Goal: Task Accomplishment & Management: Complete application form

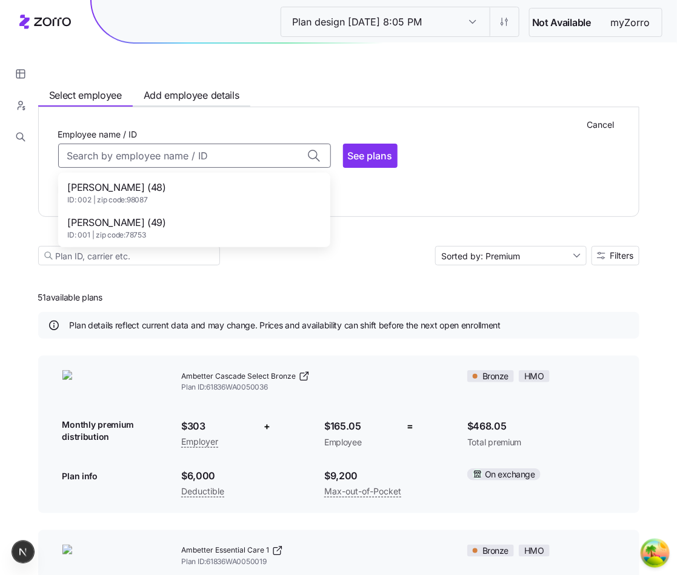
drag, startPoint x: 0, startPoint y: 0, endPoint x: 200, endPoint y: 120, distance: 233.2
click at [200, 122] on div "Cancel Employee name / ID Dave Brown (48) ID: 002 | zip code: 98087 John Smith …" at bounding box center [338, 162] width 601 height 110
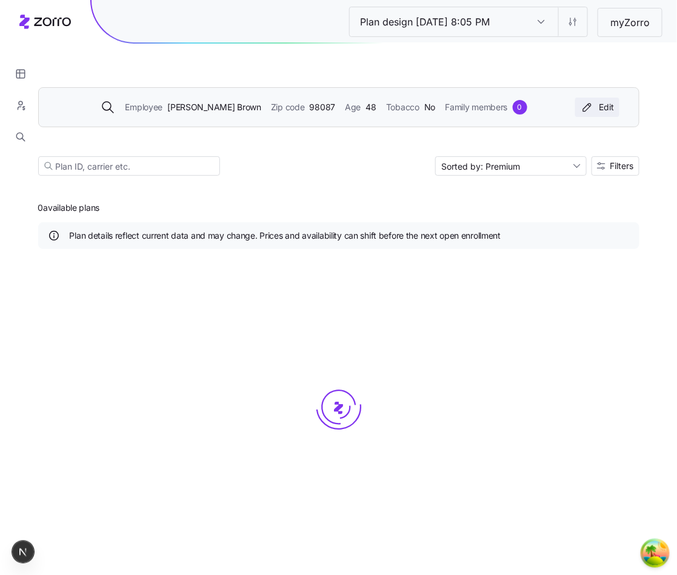
click at [600, 104] on div "Edit" at bounding box center [597, 107] width 35 height 12
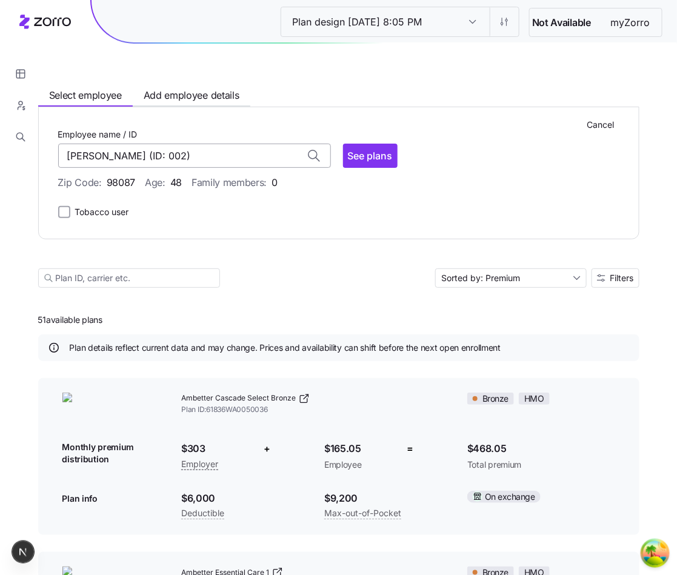
click at [293, 153] on input "[PERSON_NAME] (ID: 002)" at bounding box center [194, 156] width 273 height 24
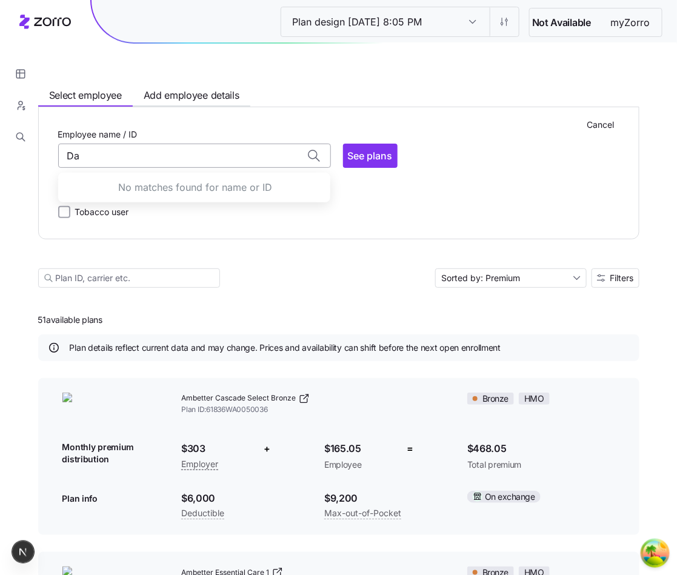
type input "D"
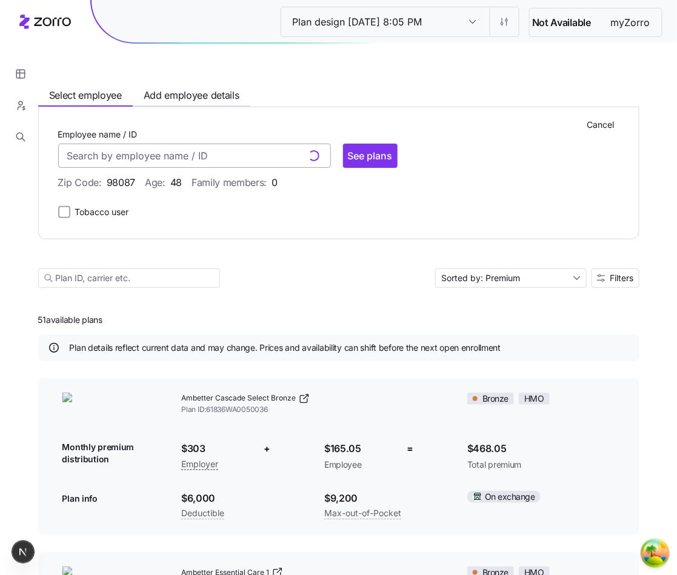
type input "[PERSON_NAME] (ID: 002)"
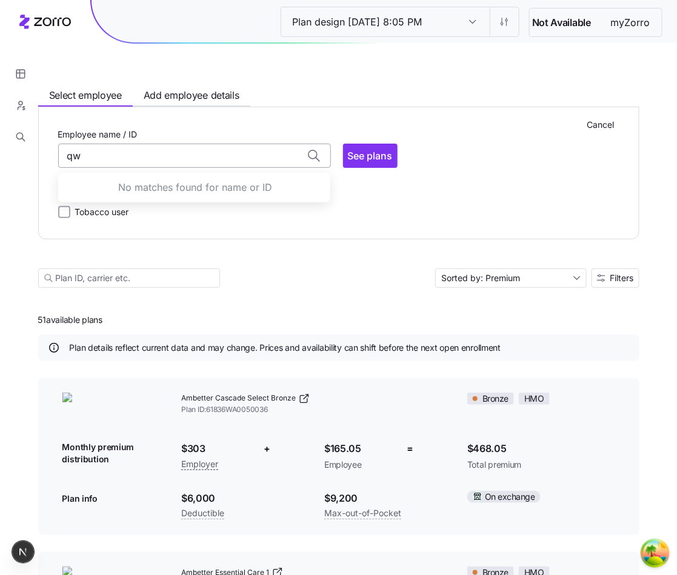
type input "q"
type input "[PERSON_NAME] (ID: 002)"
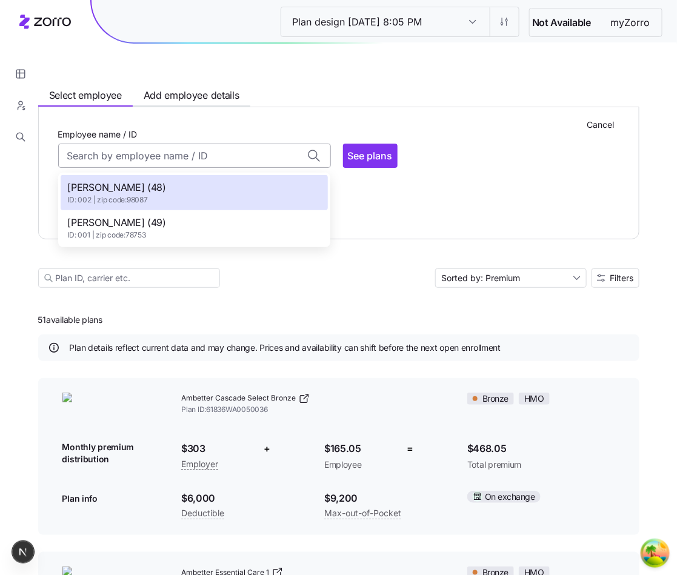
type input "[PERSON_NAME] (ID: 002)"
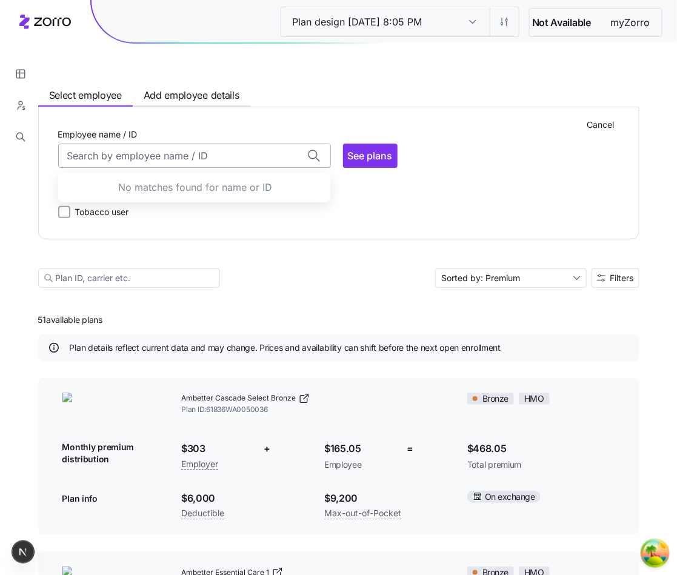
type input "[PERSON_NAME] (ID: 002)"
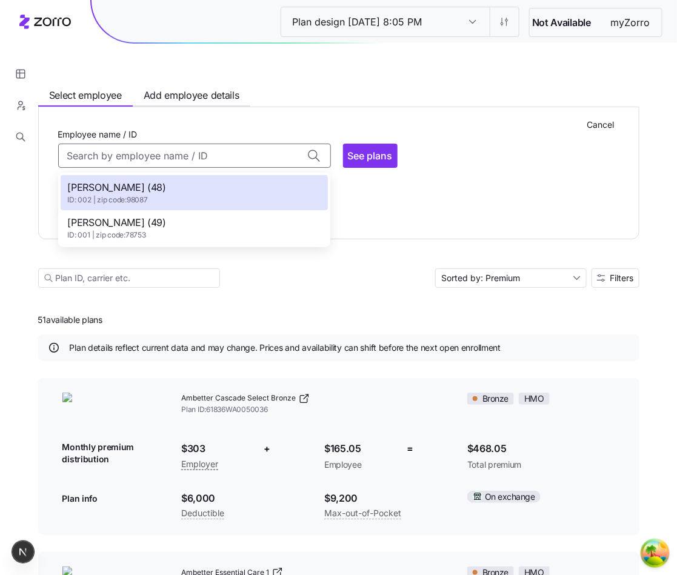
click at [135, 218] on span "[PERSON_NAME] (49)" at bounding box center [117, 222] width 98 height 15
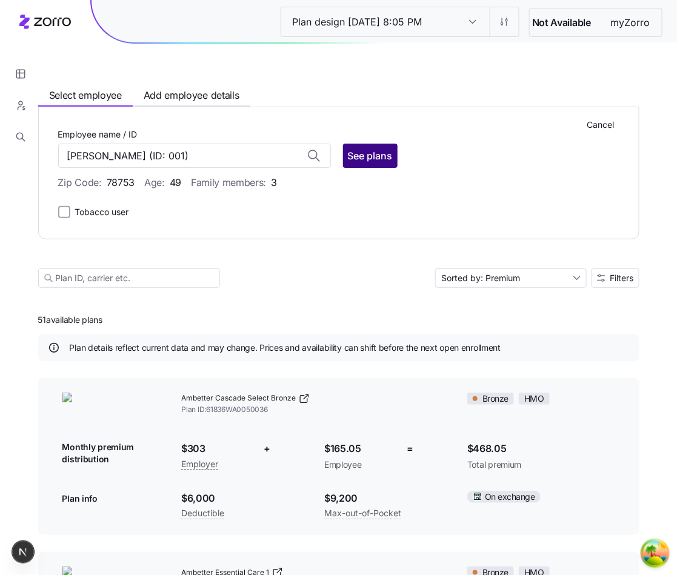
type input "[PERSON_NAME] (ID: 001)"
click at [375, 158] on span "See plans" at bounding box center [370, 155] width 45 height 15
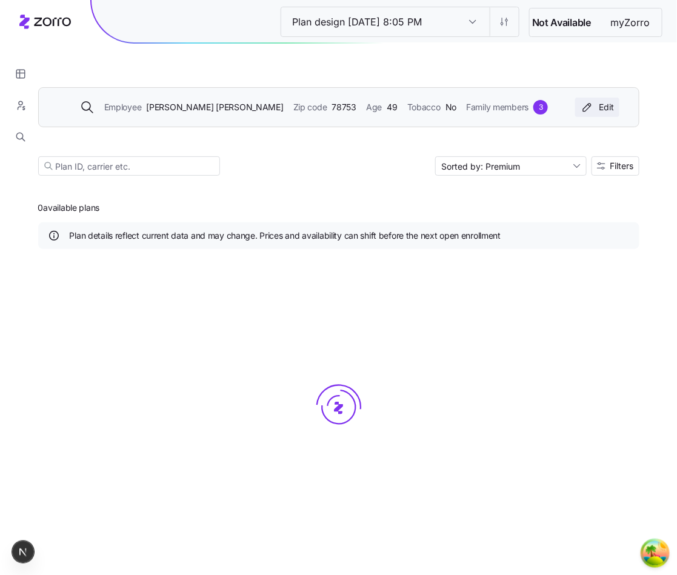
click at [588, 115] on button "Edit" at bounding box center [597, 107] width 44 height 19
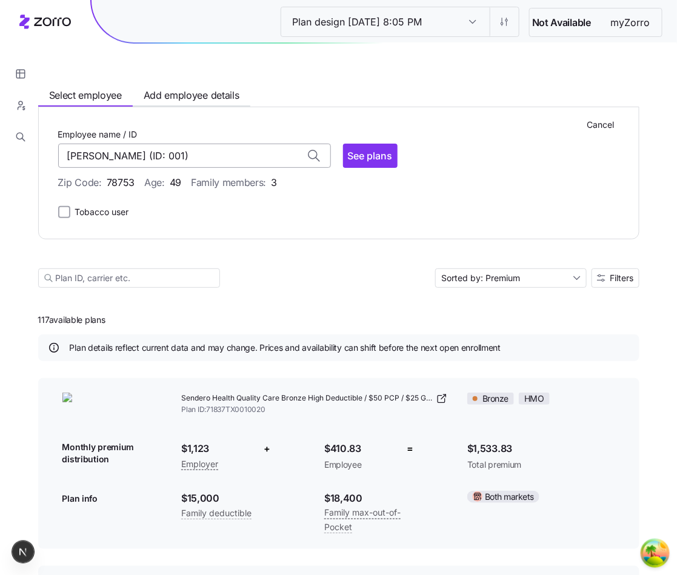
click at [240, 147] on input "[PERSON_NAME] (ID: 001)" at bounding box center [194, 156] width 273 height 24
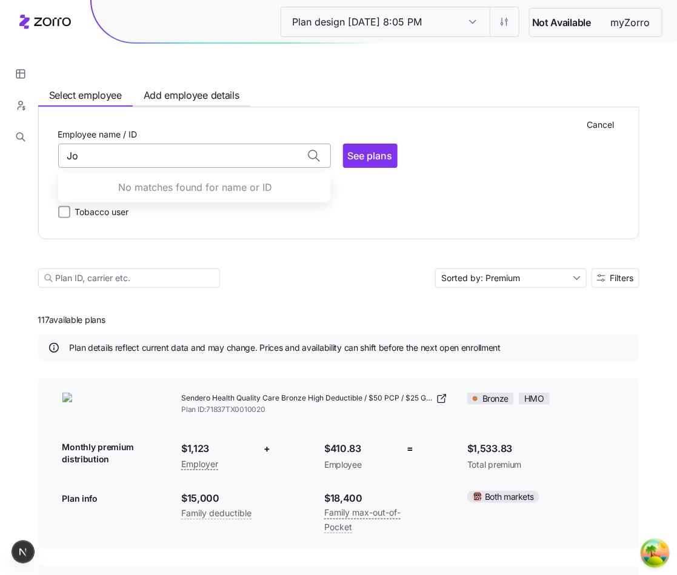
type input "J"
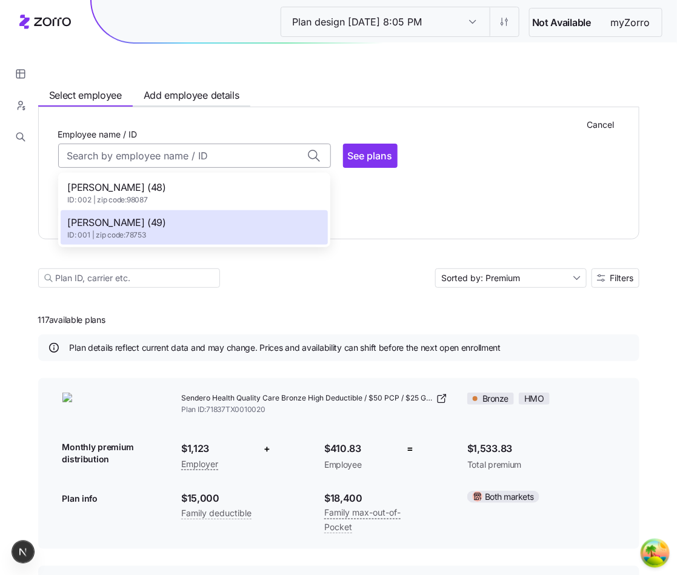
type input "[PERSON_NAME] (ID: 001)"
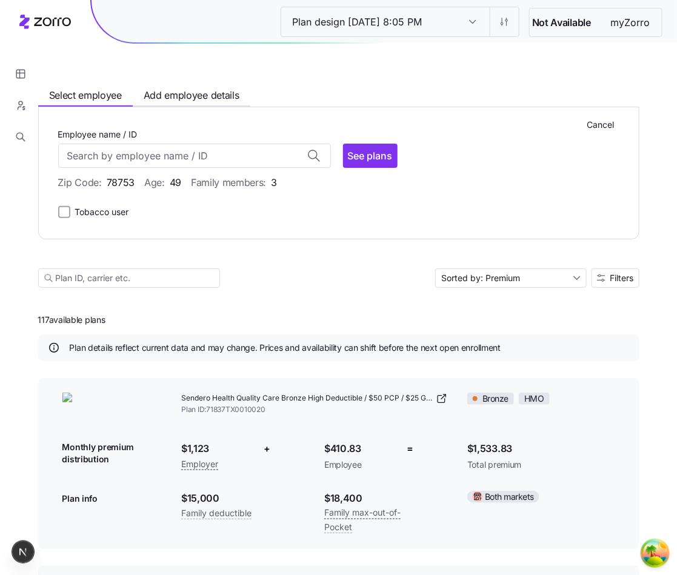
type input "[PERSON_NAME] (ID: 001)"
click at [351, 150] on span "See plans" at bounding box center [370, 155] width 45 height 15
type input "[PERSON_NAME] (ID: 001)"
click at [247, 159] on input "[PERSON_NAME] (ID: 001)" at bounding box center [194, 156] width 273 height 24
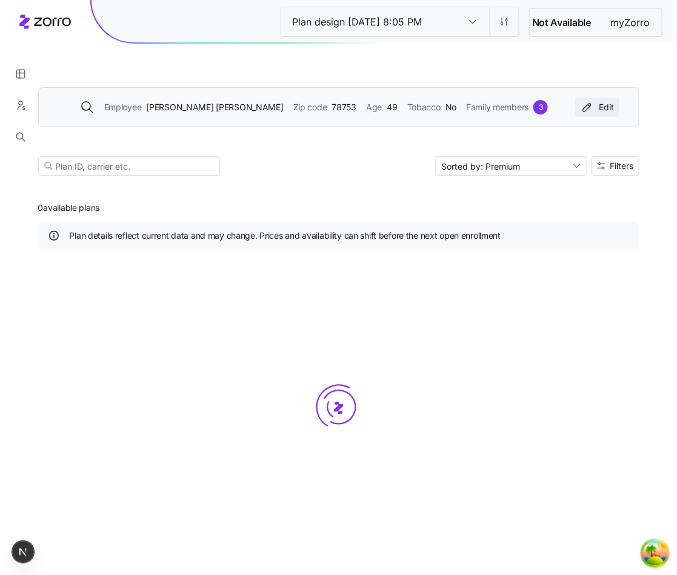
click at [582, 105] on icon "button" at bounding box center [587, 107] width 15 height 12
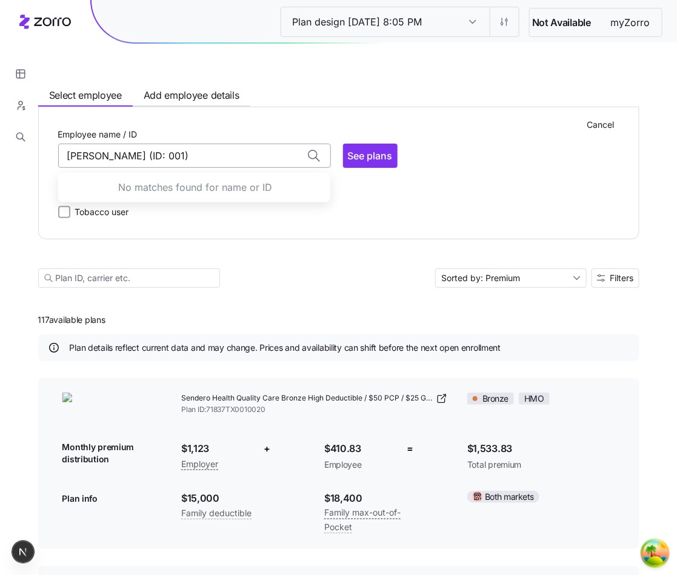
drag, startPoint x: 262, startPoint y: 147, endPoint x: 89, endPoint y: 151, distance: 173.3
click at [89, 151] on input "[PERSON_NAME] (ID: 001)" at bounding box center [194, 156] width 273 height 24
type input "[PERSON_NAME] (ID: 001)"
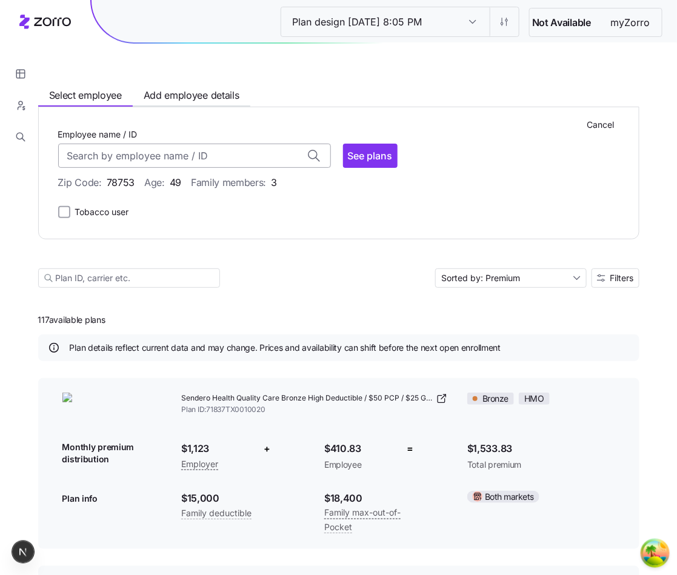
type input "[PERSON_NAME] (ID: 001)"
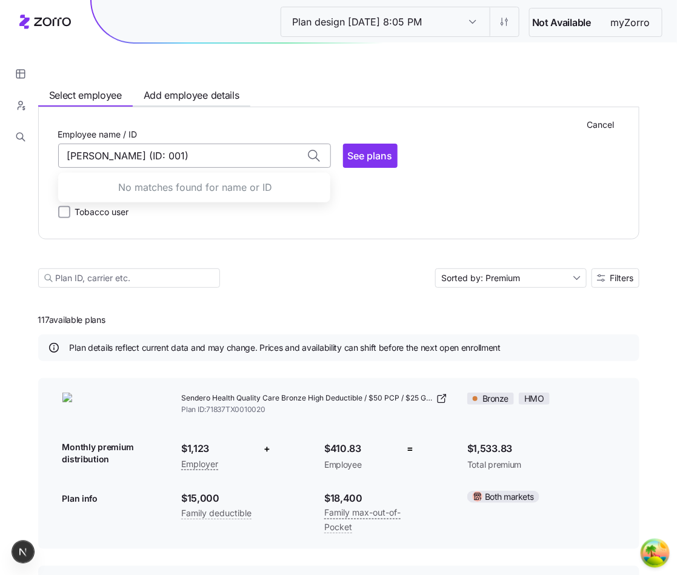
click at [294, 156] on input "[PERSON_NAME] (ID: 001)" at bounding box center [194, 156] width 273 height 24
type input "[PERSON_NAME] (ID: 001)"
click at [271, 161] on input "[PERSON_NAME] (ID: 001)" at bounding box center [194, 156] width 273 height 24
click at [233, 155] on input "[PERSON_NAME] (ID: 001)" at bounding box center [194, 156] width 273 height 24
click at [222, 157] on input "[PERSON_NAME] (ID: 00" at bounding box center [194, 156] width 273 height 24
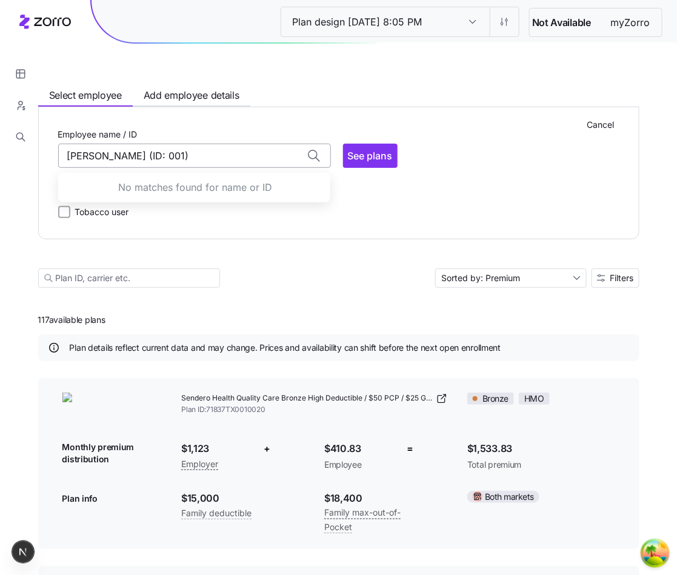
type input "[PERSON_NAME] (ID: 001)"
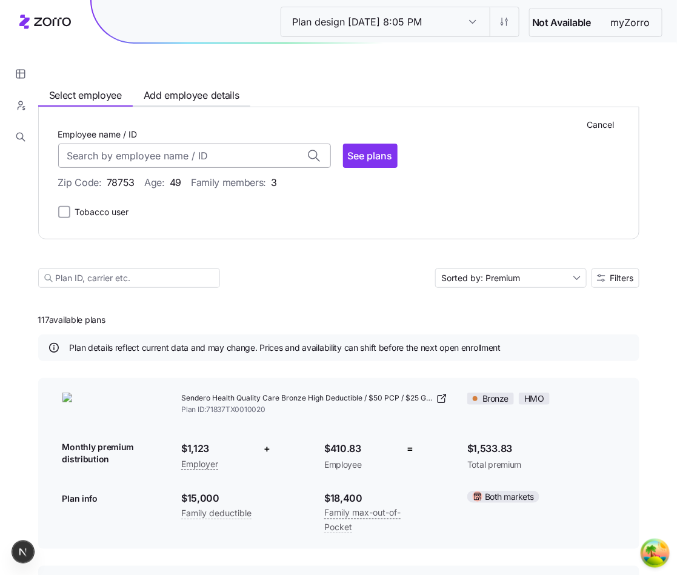
type input "[PERSON_NAME] (ID: 001)"
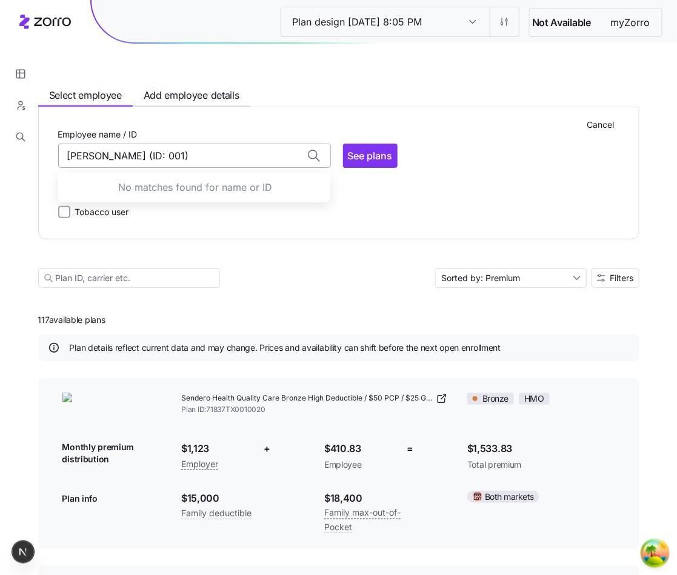
click at [256, 146] on input "[PERSON_NAME] (ID: 001)" at bounding box center [194, 156] width 273 height 24
type input "[PERSON_NAME] (ID: 001)"
click at [319, 160] on input "[PERSON_NAME] (ID: 001)" at bounding box center [194, 156] width 273 height 24
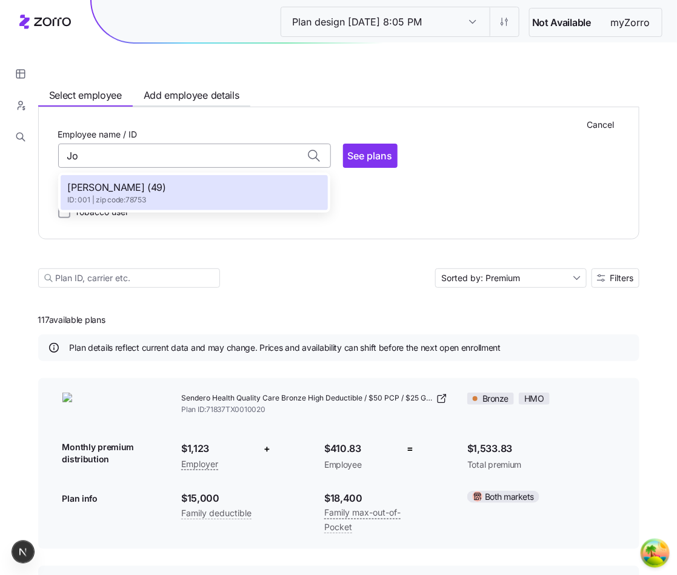
type input "J"
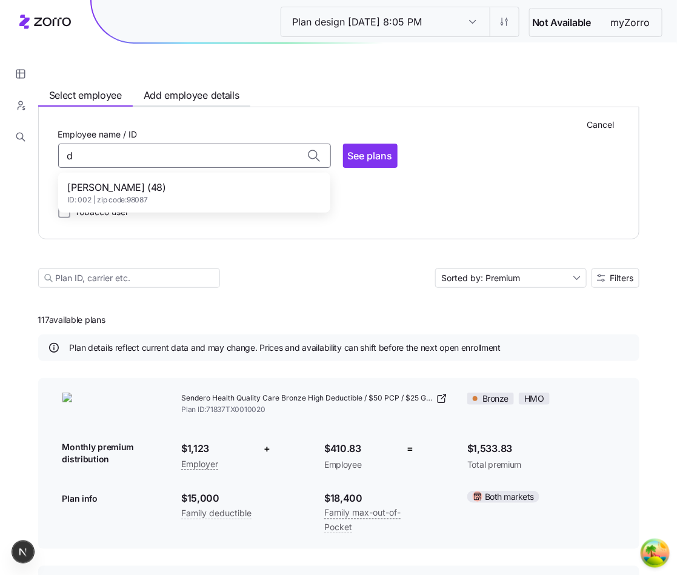
click at [112, 188] on span "[PERSON_NAME] (48)" at bounding box center [117, 187] width 98 height 15
click at [250, 161] on input "d" at bounding box center [194, 156] width 273 height 24
click at [141, 198] on span "ID: 002 | zip code: 98087" at bounding box center [117, 200] width 98 height 10
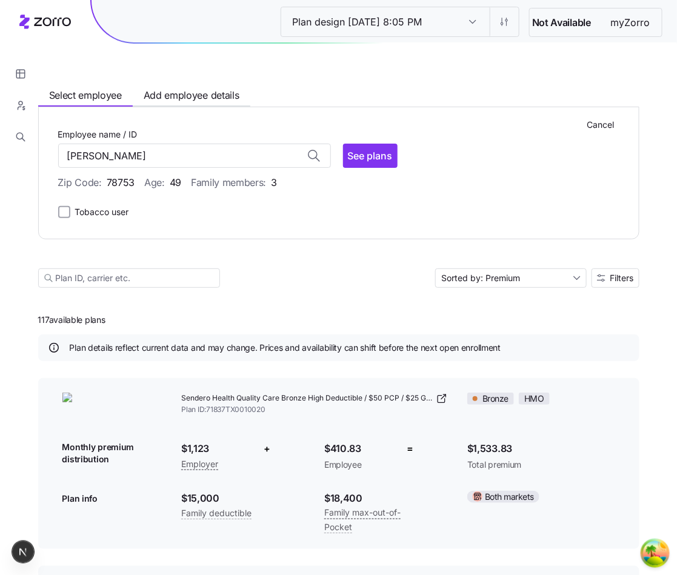
type input "[PERSON_NAME] (ID: 001)"
click at [254, 164] on input "[PERSON_NAME] (ID: 001)" at bounding box center [194, 156] width 273 height 24
type input "[PERSON_NAME] (ID: 001)"
click at [230, 162] on input "[PERSON_NAME] (ID: 001)" at bounding box center [194, 156] width 273 height 24
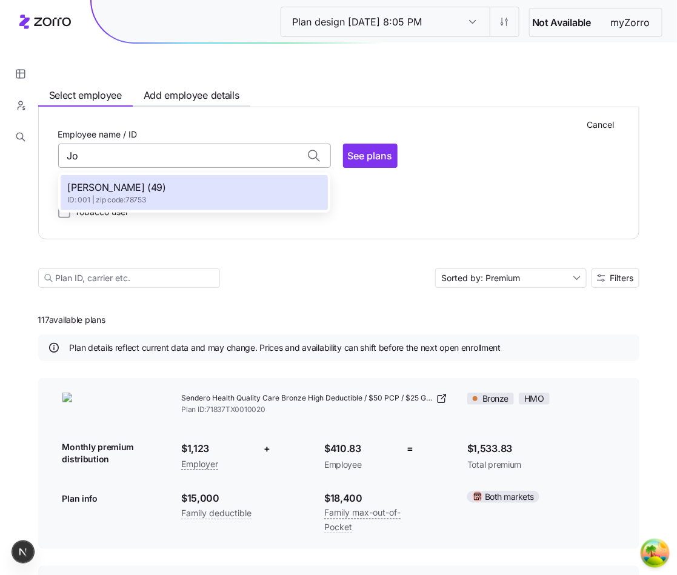
type input "J"
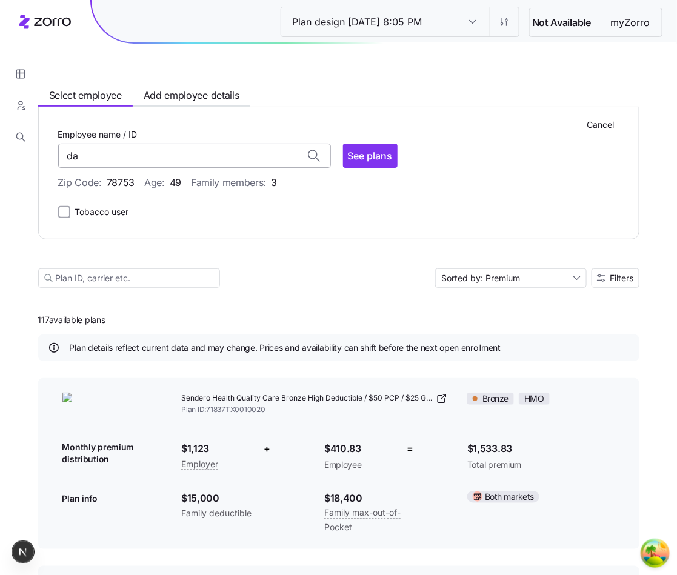
type input "d"
type input "D"
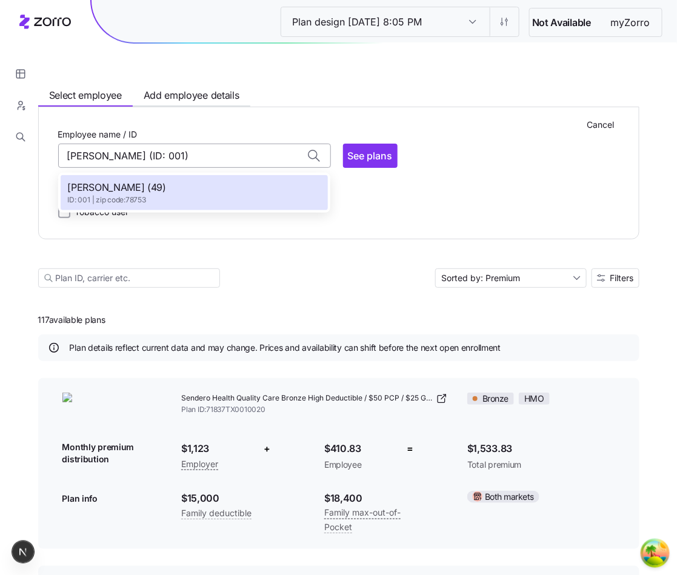
click at [266, 147] on input "[PERSON_NAME] (ID: 001)" at bounding box center [194, 156] width 273 height 24
click at [142, 165] on input "[PERSON_NAME]" at bounding box center [194, 156] width 273 height 24
click at [218, 158] on input "[PERSON_NAME] (ID: 001" at bounding box center [194, 156] width 273 height 24
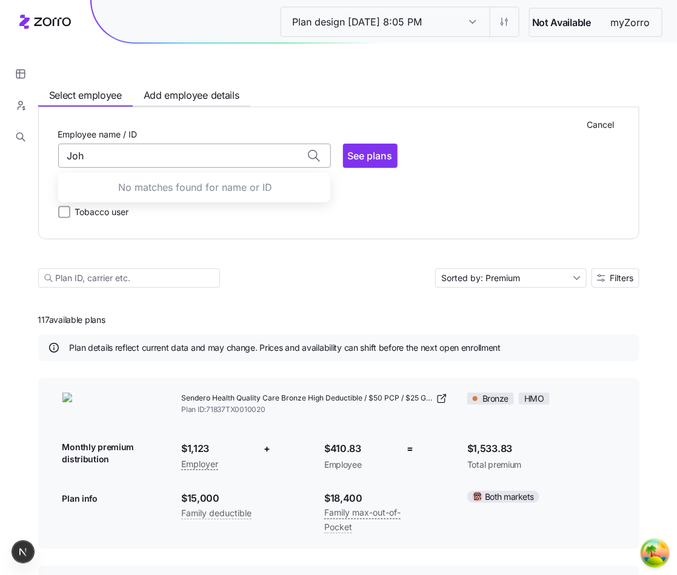
type input "[PERSON_NAME] (ID: 001)"
click at [185, 145] on input "[PERSON_NAME] (ID: 001)" at bounding box center [194, 156] width 273 height 24
type input "J"
type input "d"
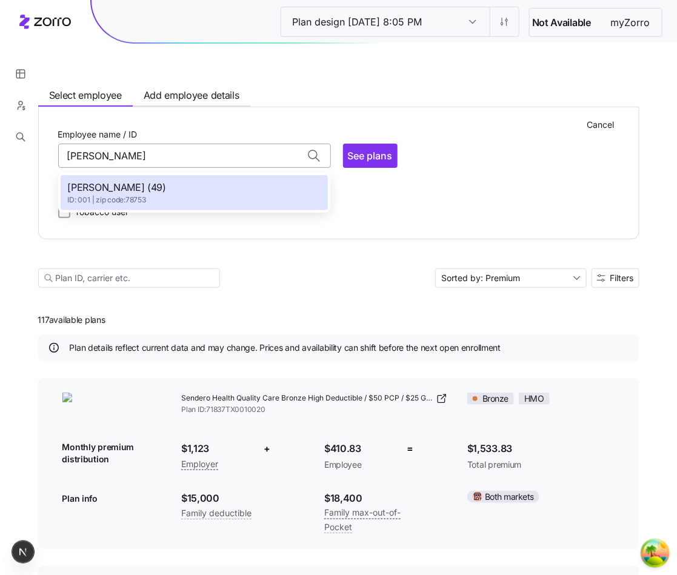
click at [215, 150] on input "[PERSON_NAME]" at bounding box center [194, 156] width 273 height 24
click at [158, 187] on div "[PERSON_NAME] (49) ID: 001 | zip code: 78753" at bounding box center [194, 192] width 267 height 35
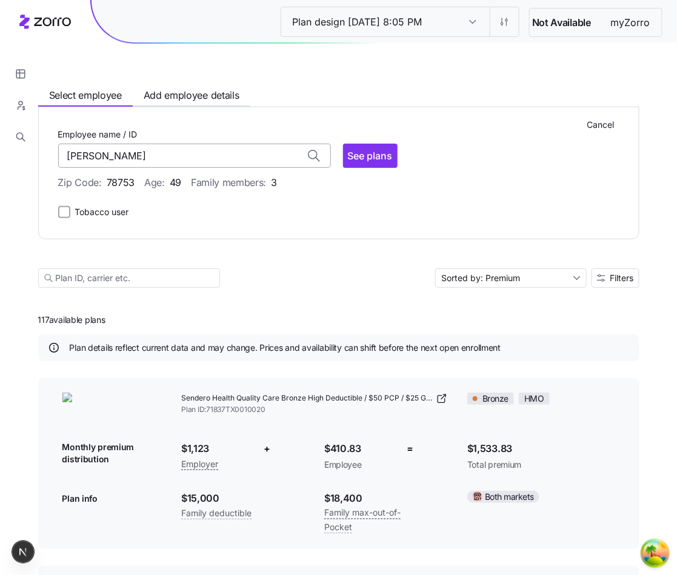
click at [195, 145] on input "[PERSON_NAME]" at bounding box center [194, 156] width 273 height 24
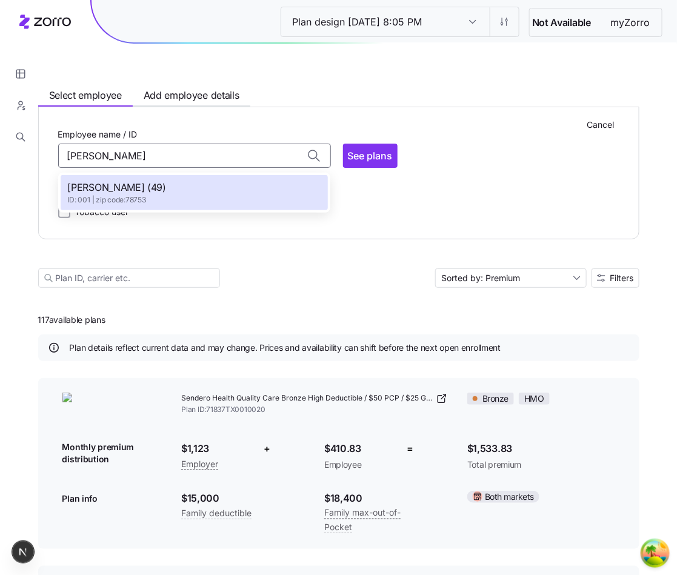
click at [238, 187] on div "[PERSON_NAME] (49) ID: 001 | zip code: 78753" at bounding box center [194, 192] width 267 height 35
type input "[PERSON_NAME] (ID: 001)"
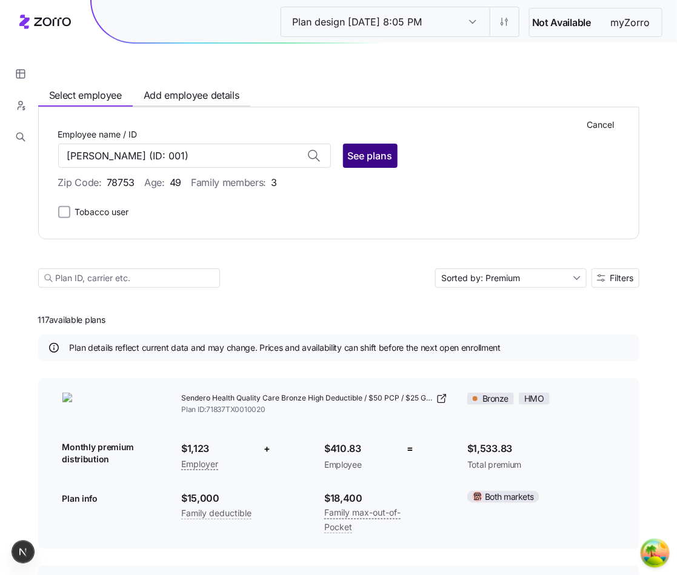
click at [368, 156] on span "See plans" at bounding box center [370, 155] width 45 height 15
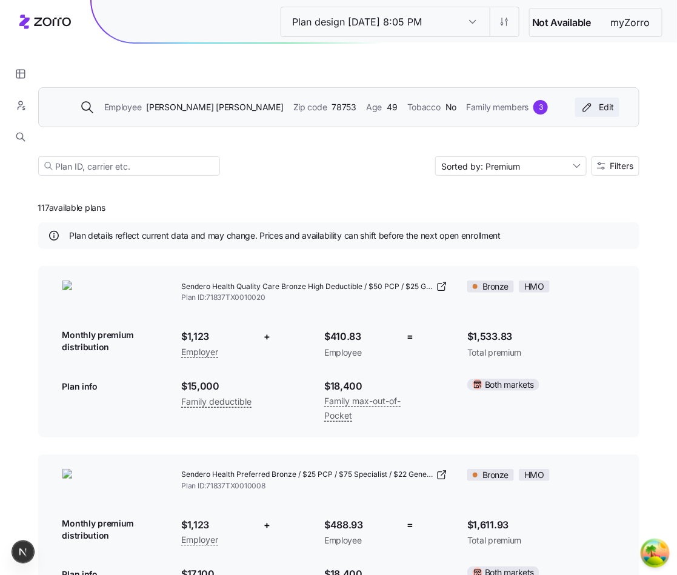
click at [609, 104] on div "Edit" at bounding box center [597, 107] width 35 height 12
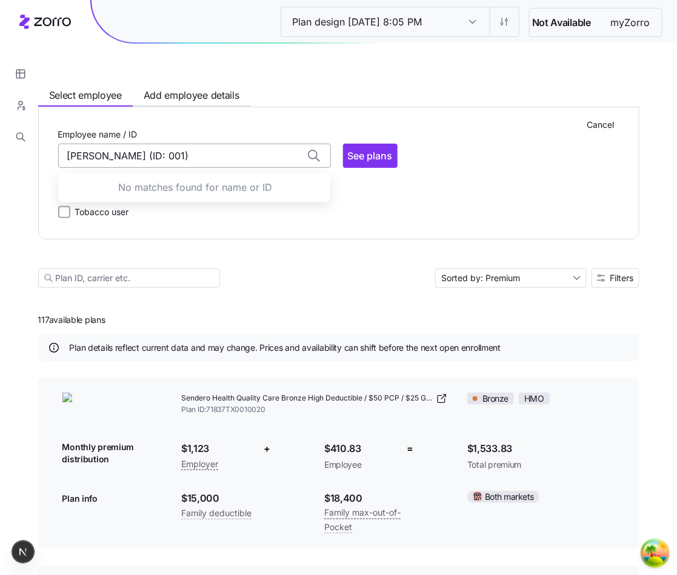
click at [264, 151] on input "[PERSON_NAME] (ID: 001)" at bounding box center [194, 156] width 273 height 24
type input "J"
type input "[PERSON_NAME] (ID: 001)"
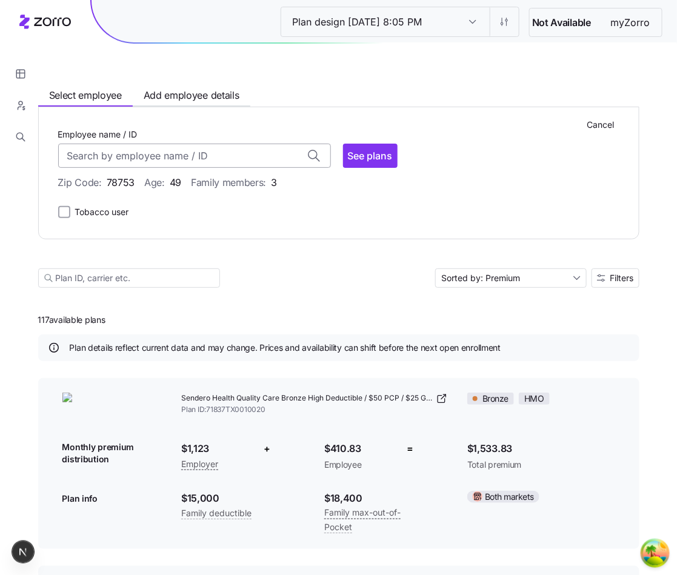
type input "[PERSON_NAME] (ID: 001)"
click at [175, 153] on input "Employee name / ID" at bounding box center [194, 156] width 273 height 24
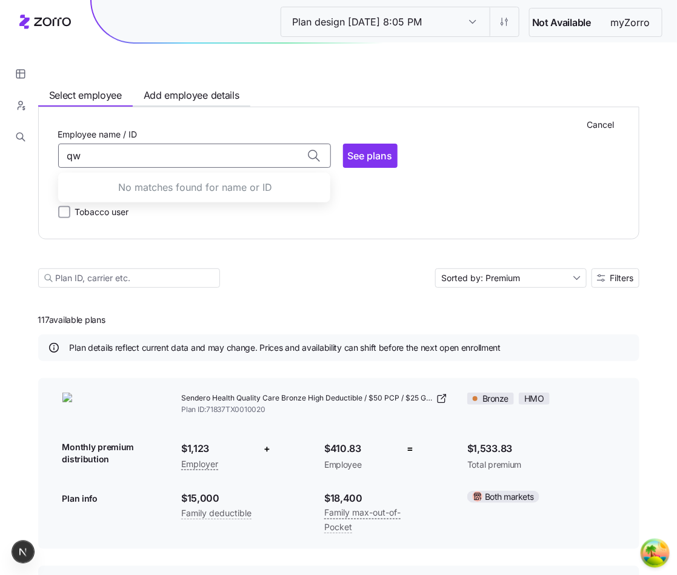
type input "q"
type input "[PERSON_NAME] (ID: 001d"
type input "[PERSON_NAME] (ID: 001)"
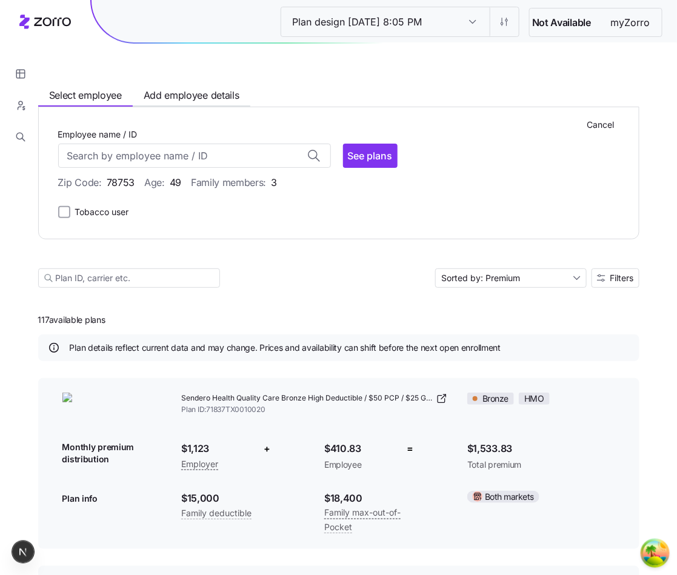
type input "[PERSON_NAME] (ID: 001)"
click at [179, 142] on div "Employee name / ID [PERSON_NAME] (ID: 001)" at bounding box center [194, 147] width 273 height 41
click at [179, 153] on input "[PERSON_NAME] (ID: 001)" at bounding box center [194, 156] width 273 height 24
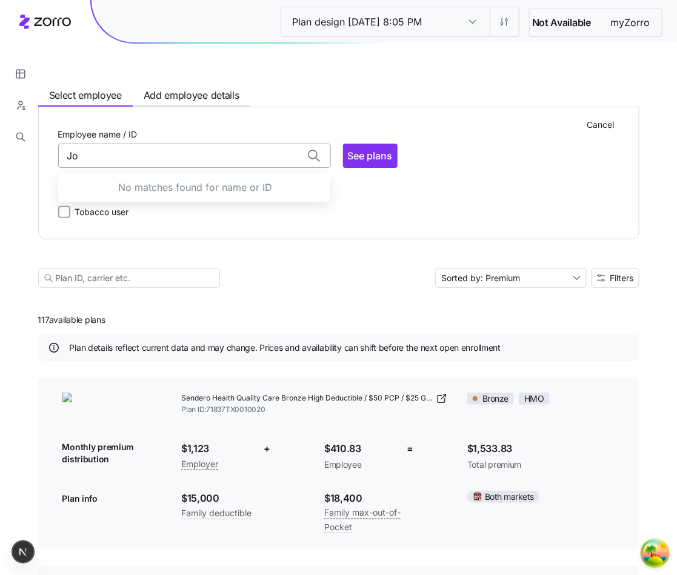
type input "J"
type input "[PERSON_NAME] (ID: 001)"
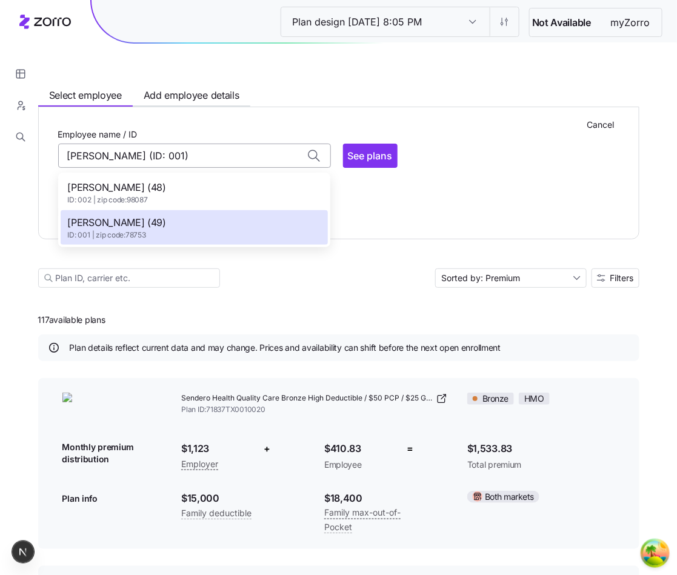
type input "[PERSON_NAME] (ID: 001"
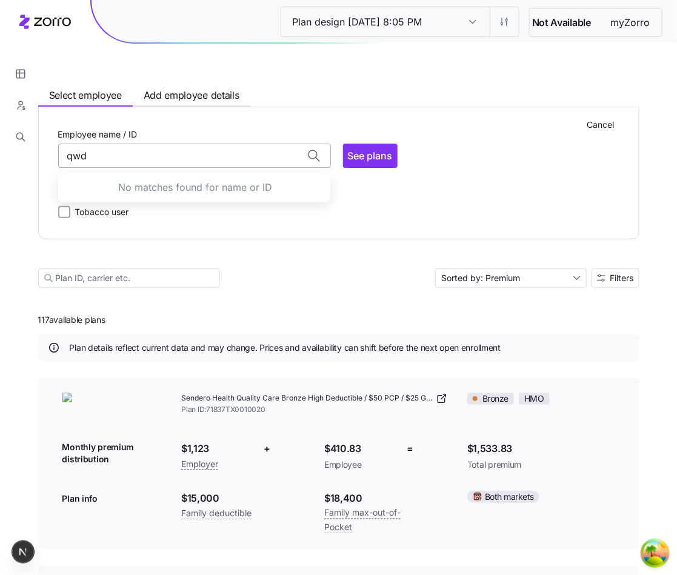
type input "qwd"
type input "[PERSON_NAME] (ID: 001)"
click at [264, 152] on input "[PERSON_NAME] (ID: 001)" at bounding box center [194, 156] width 273 height 24
type input "[PERSON_NAME] (ID: 001)"
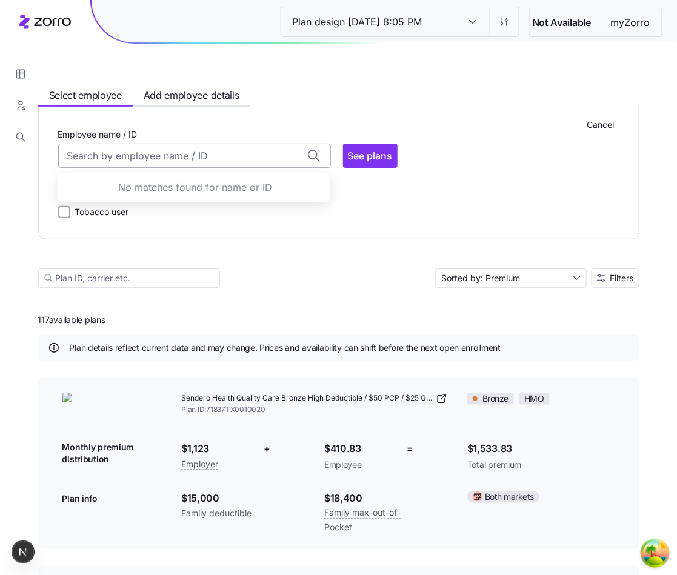
type input "[PERSON_NAME] (ID: 001)"
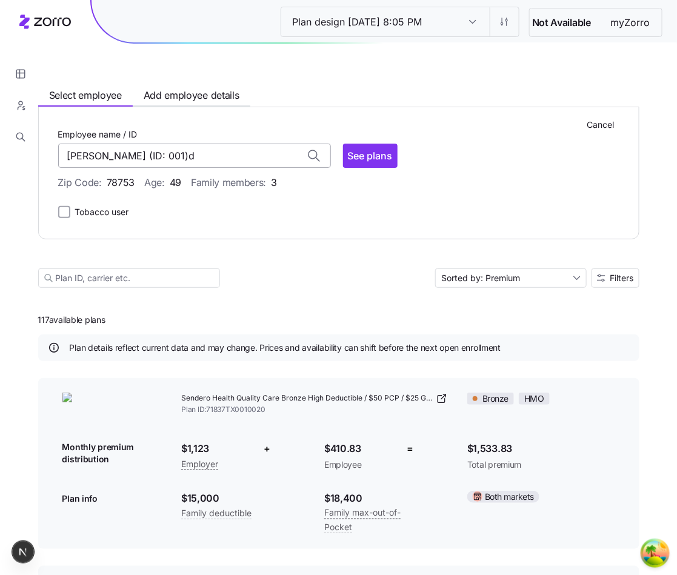
type input "[PERSON_NAME] (ID: 001)"
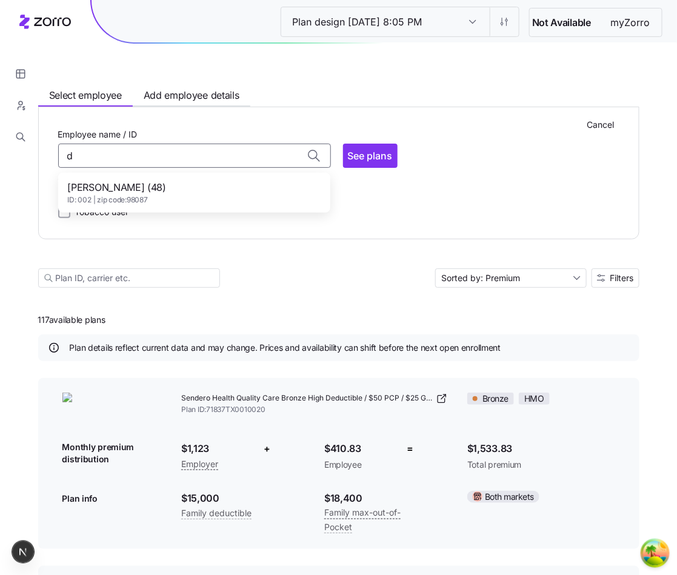
click at [201, 184] on div "[PERSON_NAME] (48) ID: 002 | zip code: 98087" at bounding box center [194, 192] width 267 height 35
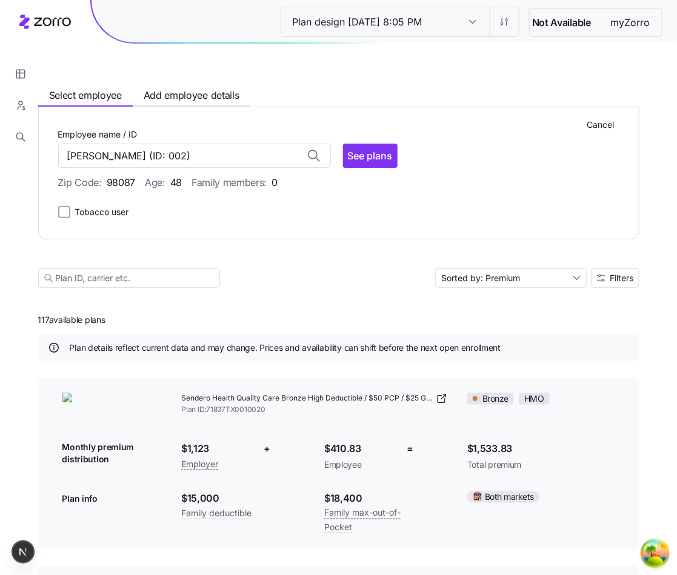
type input "[PERSON_NAME] (ID: 002)"
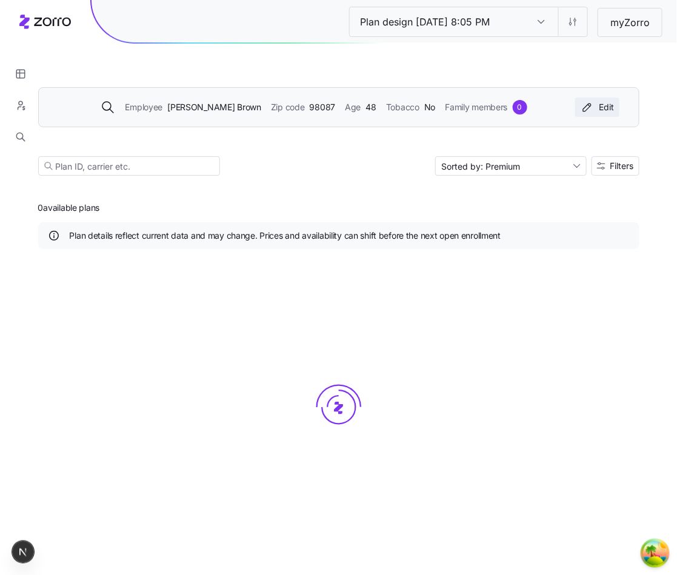
click at [591, 116] on button "Edit" at bounding box center [597, 107] width 44 height 19
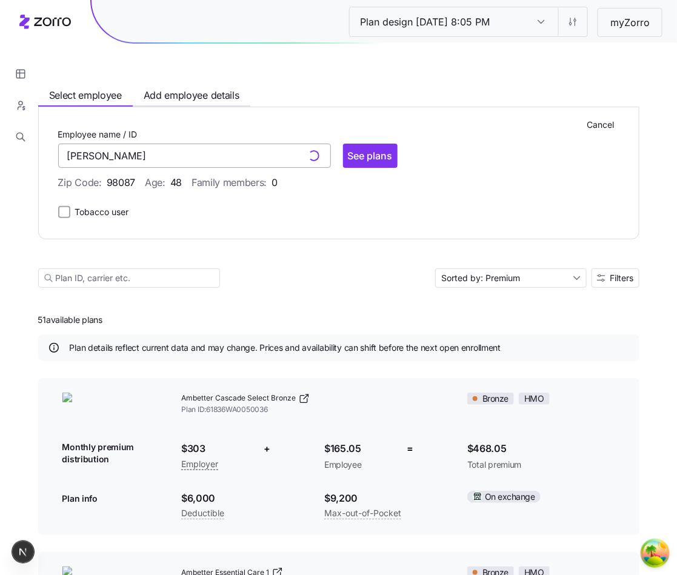
click at [264, 155] on input "[PERSON_NAME]" at bounding box center [194, 156] width 273 height 24
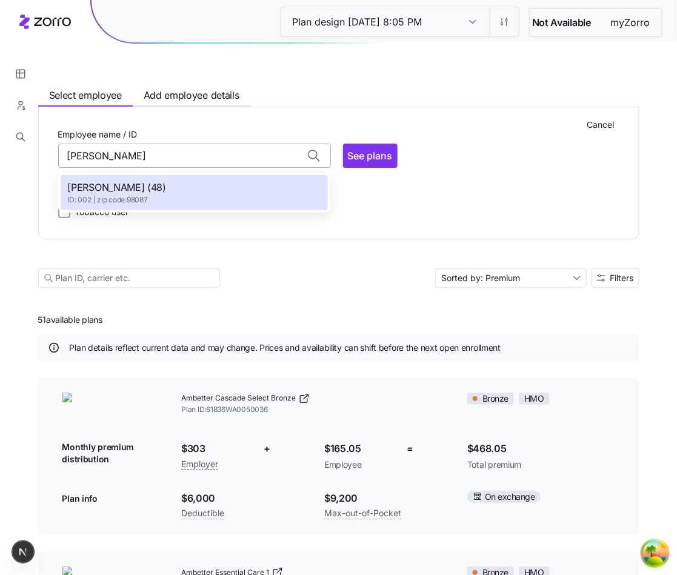
click at [264, 145] on input "[PERSON_NAME]" at bounding box center [194, 156] width 273 height 24
click at [225, 188] on div "[PERSON_NAME] (48) ID: 002 | zip code: 98087" at bounding box center [194, 192] width 267 height 35
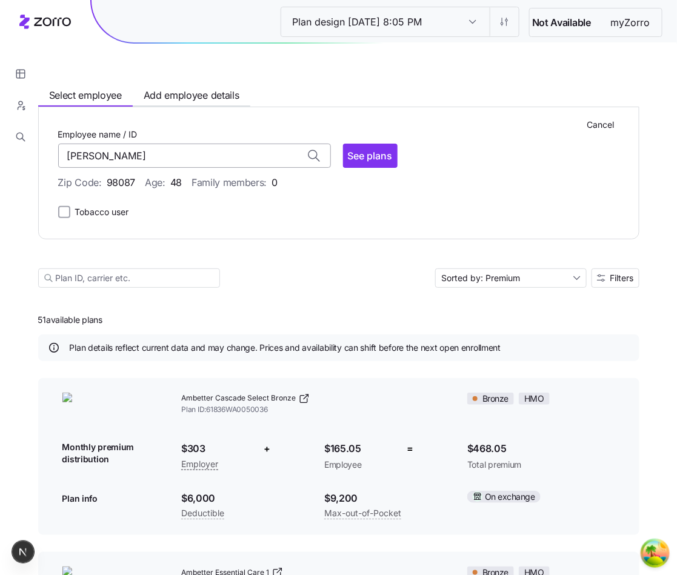
click at [277, 154] on input "[PERSON_NAME]" at bounding box center [194, 156] width 273 height 24
type input "[PERSON_NAME] (ID: 002"
type input "[PERSON_NAME] (ID: 002)"
type input "[PERSON_NAME] (ID: 00"
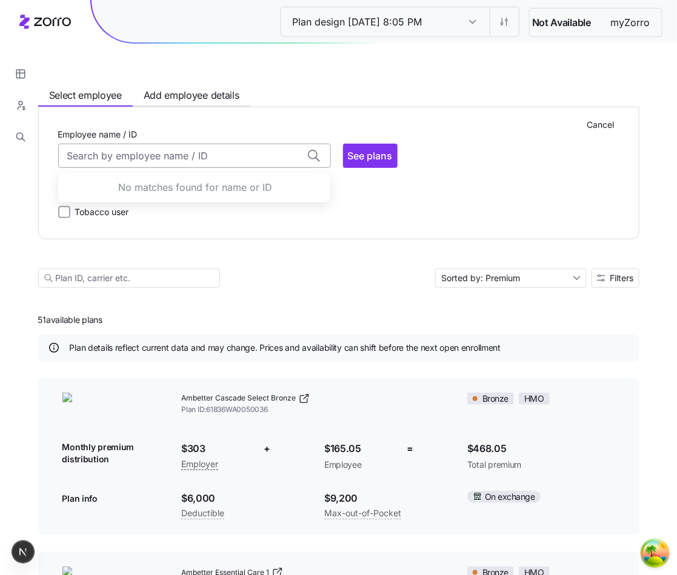
type input "[PERSON_NAME] (ID: 002)"
click at [242, 149] on input "[PERSON_NAME] (ID: 002)" at bounding box center [194, 156] width 273 height 24
type input "[PERSON_NAME] (ID: 002)"
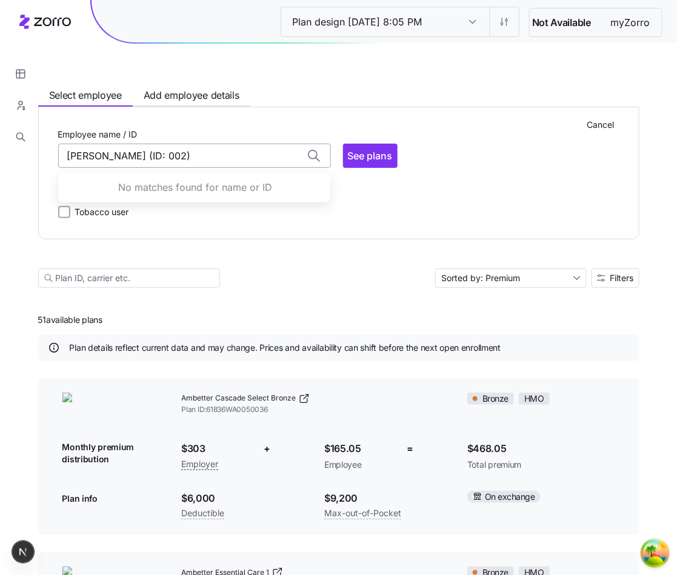
click at [231, 161] on input "[PERSON_NAME] (ID: 002)" at bounding box center [194, 156] width 273 height 24
type input "Dave Brown (ID: 002qwe"
type input "[PERSON_NAME] (ID: 002)"
type input "[PERSON_NAME] (ID: 002"
type input "[PERSON_NAME] (ID: 002)"
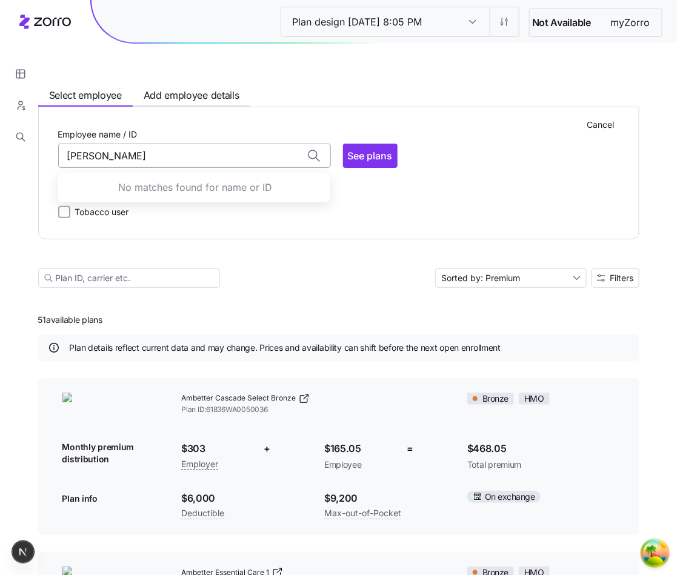
type input "[PERSON_NAME] (ID: 002)"
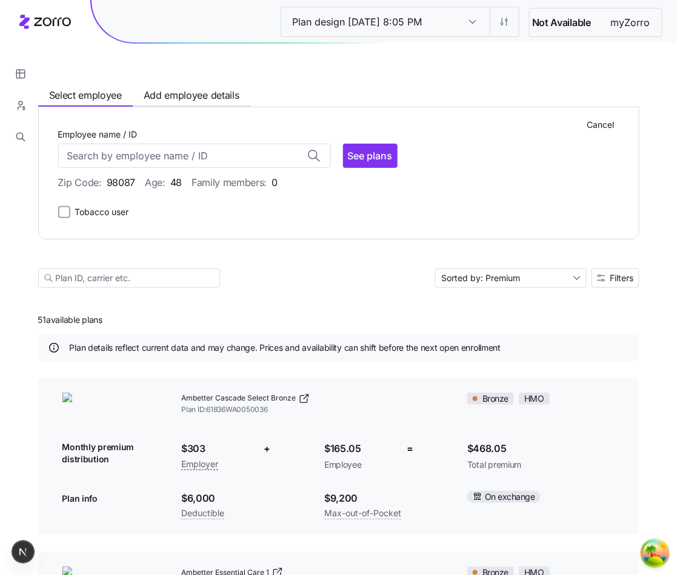
type input "[PERSON_NAME] (ID: 002)"
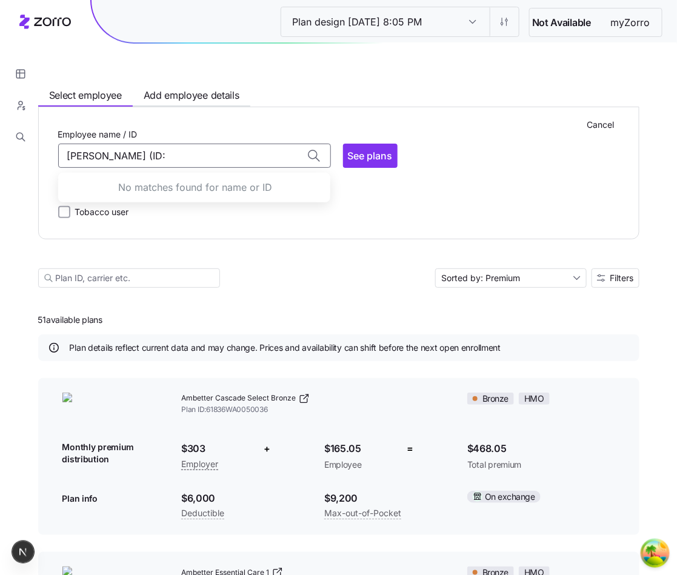
type input "[PERSON_NAME] (ID:"
click at [374, 12] on input "Plan design [DATE] 8:05 PM" at bounding box center [368, 21] width 174 height 29
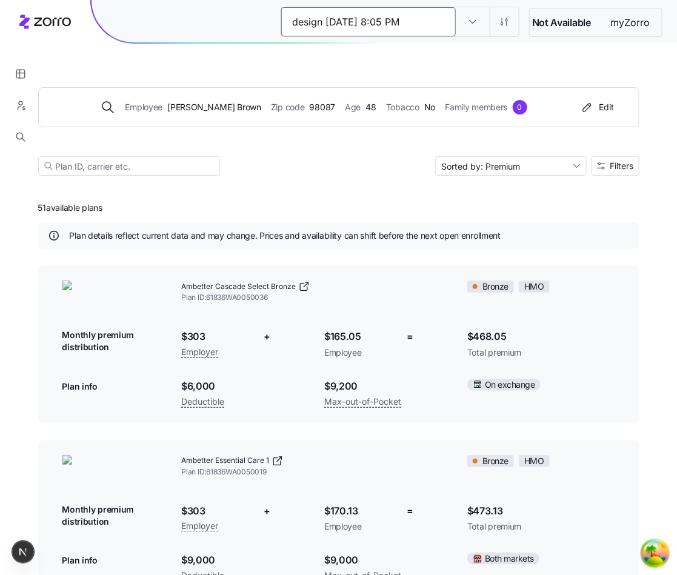
type input "design 09/27/2025 8:05 PM"
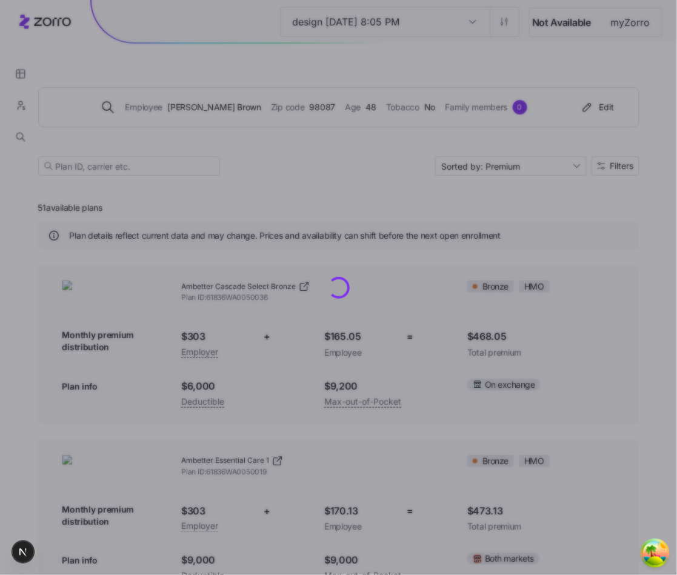
click at [390, 79] on div "Employee Dave Brown Zip code 98087 Age 48 Tobacco No Family members 0 Edit Sort…" at bounding box center [338, 117] width 601 height 147
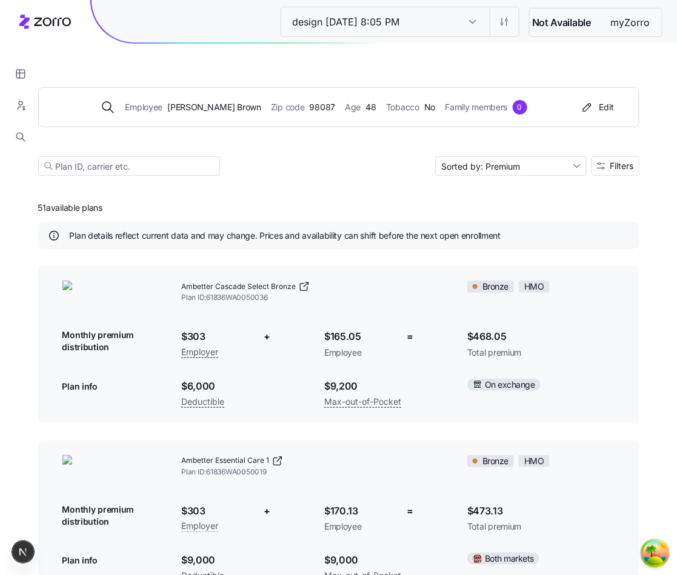
type input "design 09/27/2025 8:05 PM"
click at [519, 103] on div "Employee Dave Brown Zip code 98087 Age 48 Tobacco No Family members 0" at bounding box center [314, 107] width 522 height 15
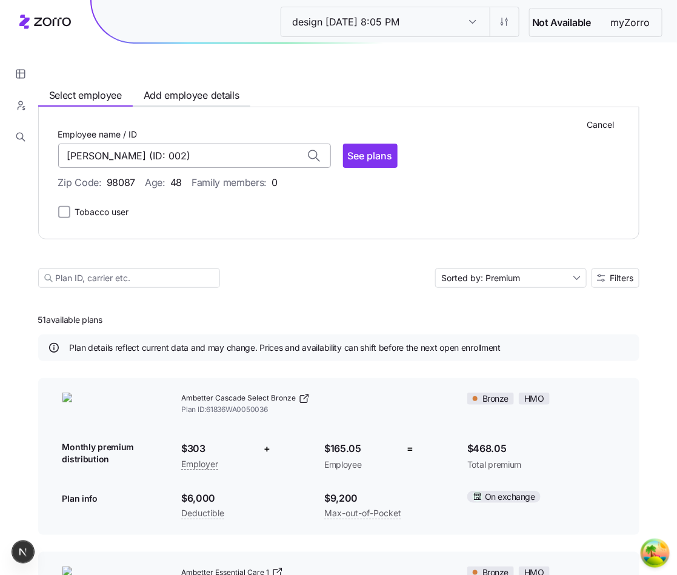
click at [261, 159] on input "[PERSON_NAME] (ID: 002)" at bounding box center [194, 156] width 273 height 24
drag, startPoint x: 258, startPoint y: 159, endPoint x: 93, endPoint y: 164, distance: 165.5
click at [93, 164] on input "[PERSON_NAME] (ID: 002)" at bounding box center [194, 156] width 273 height 24
drag, startPoint x: 171, startPoint y: 144, endPoint x: 64, endPoint y: 148, distance: 106.7
click at [64, 147] on input "[PERSON_NAME] (ID: 002)" at bounding box center [194, 156] width 273 height 24
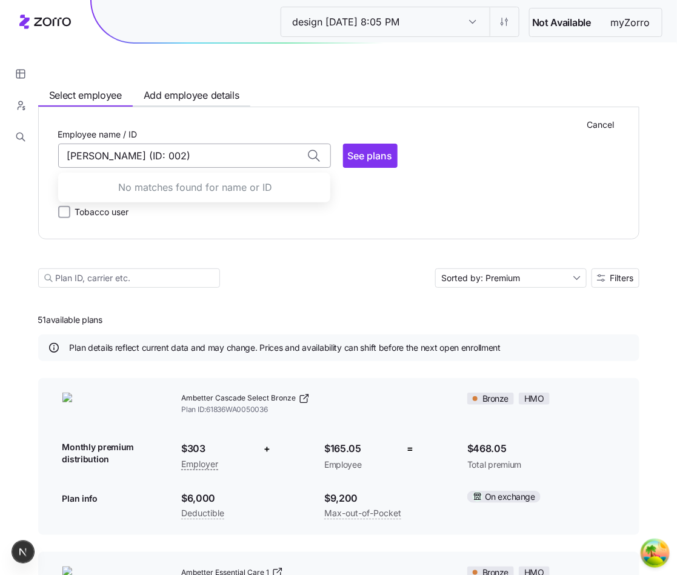
type input "[PERSON_NAME]"
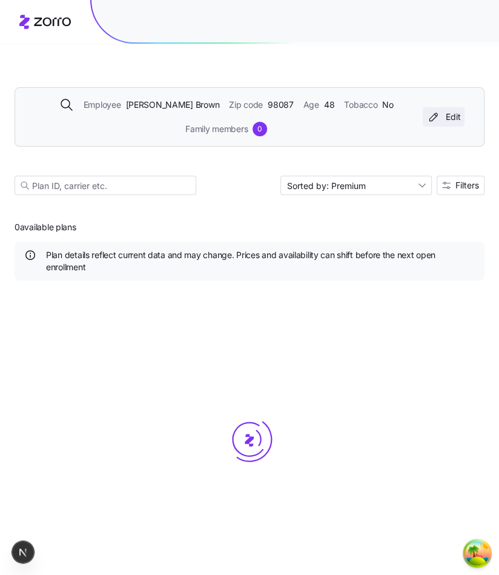
click at [448, 107] on button "Edit" at bounding box center [444, 116] width 42 height 19
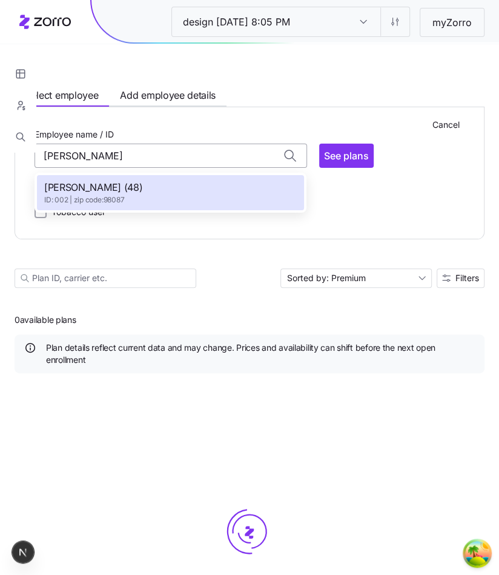
click at [122, 151] on input "[PERSON_NAME]" at bounding box center [171, 156] width 273 height 24
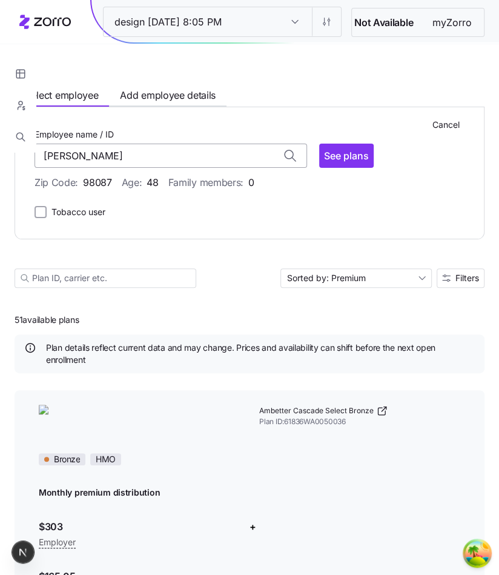
type input "[PERSON_NAME] (ID: 002)"
